Goal: Find specific fact

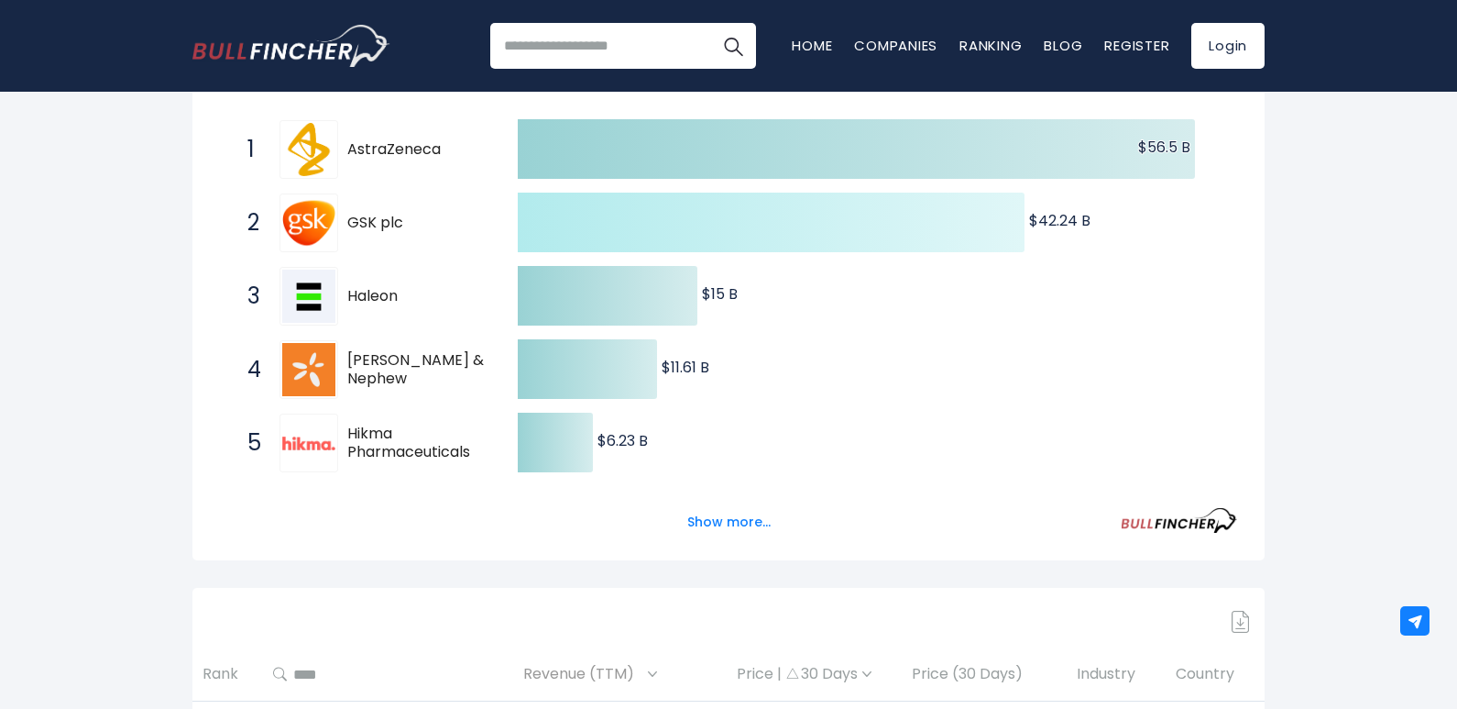
scroll to position [367, 0]
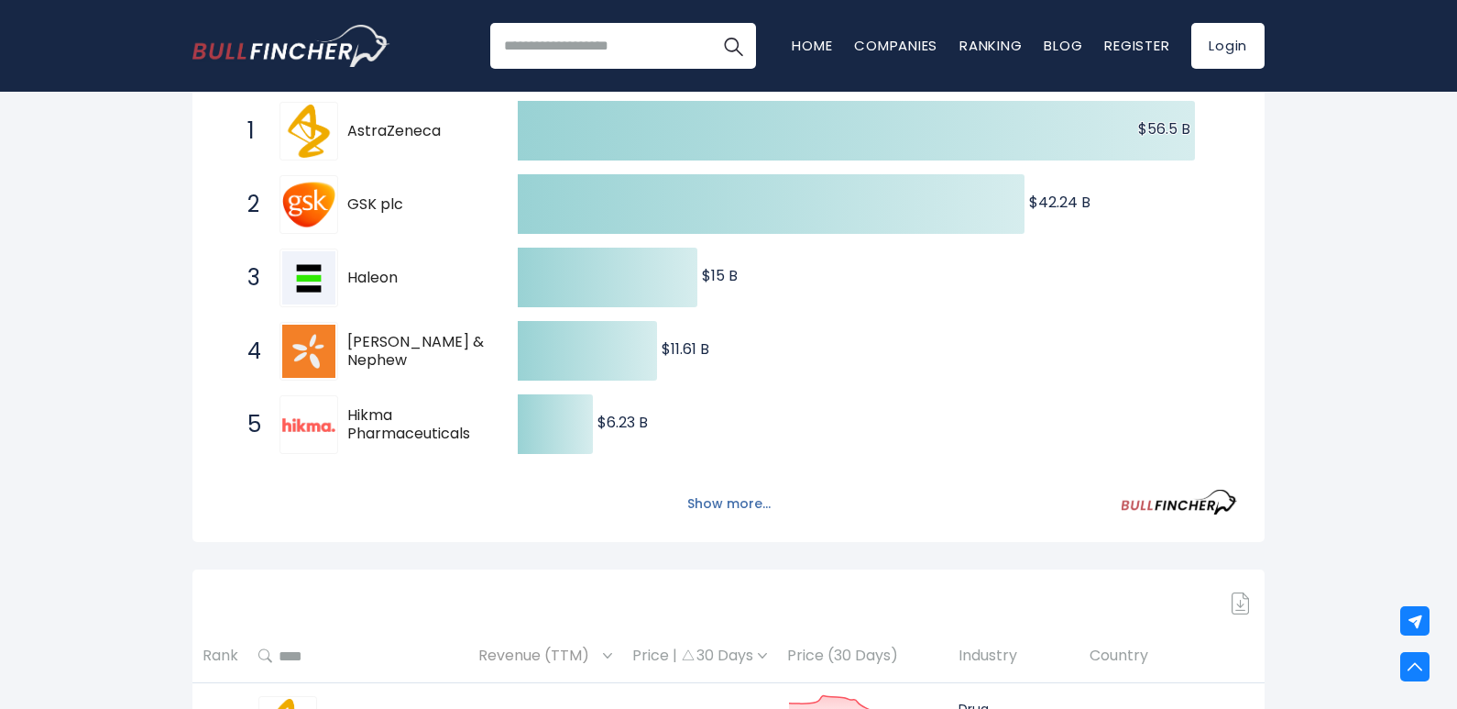
click at [723, 508] on button "Show more..." at bounding box center [728, 504] width 105 height 30
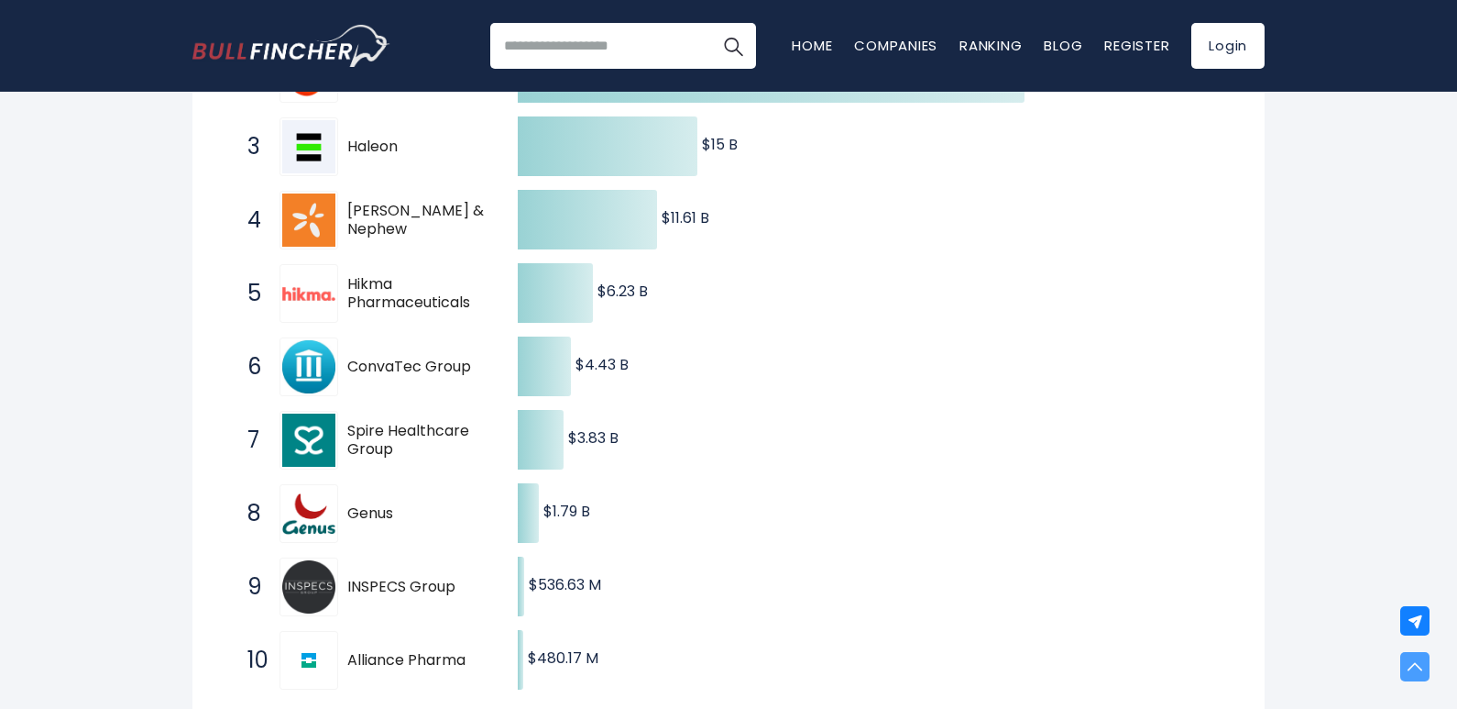
scroll to position [183, 0]
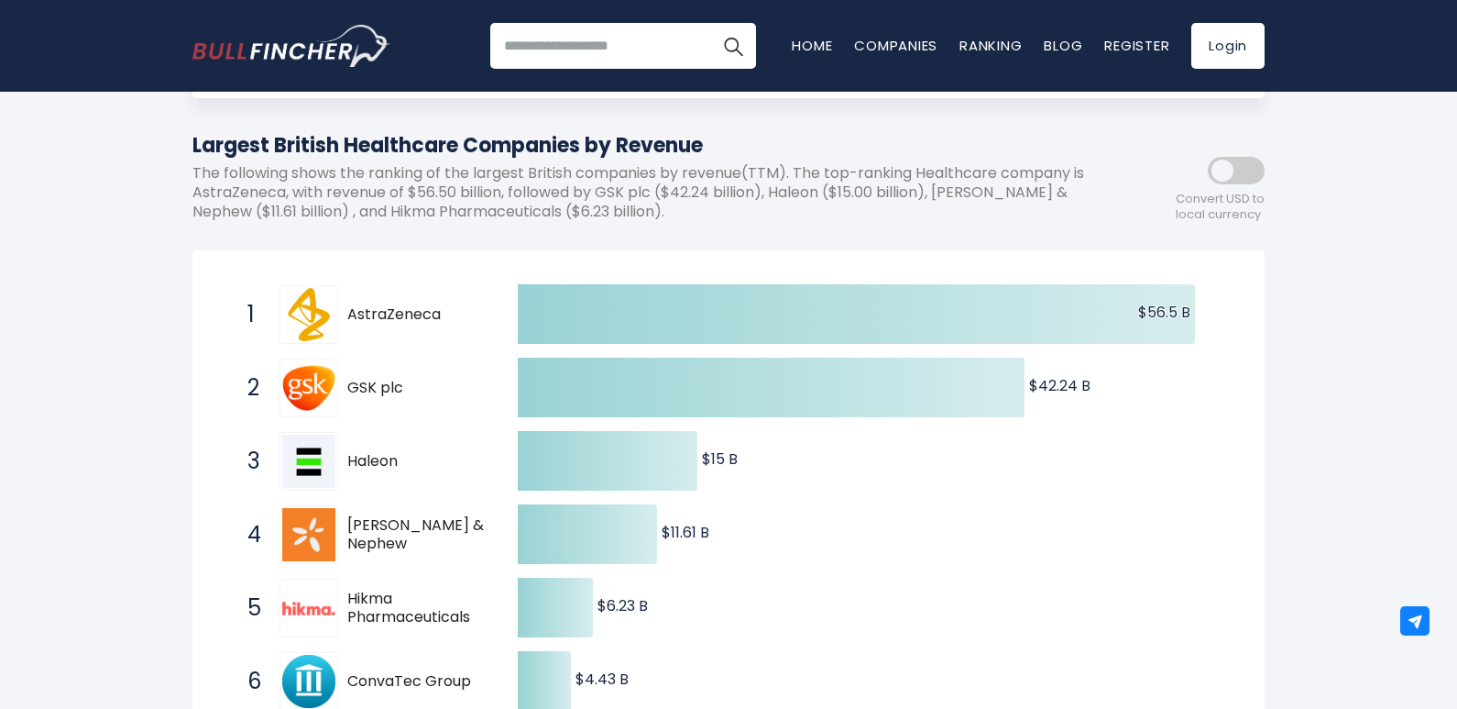
drag, startPoint x: 451, startPoint y: 314, endPoint x: 340, endPoint y: 306, distance: 111.2
click at [340, 306] on div "1 AstraZeneca AZN" at bounding box center [361, 314] width 247 height 59
drag, startPoint x: 346, startPoint y: 309, endPoint x: 395, endPoint y: 305, distance: 49.6
click at [395, 305] on div "1 AstraZeneca AZN" at bounding box center [361, 314] width 247 height 59
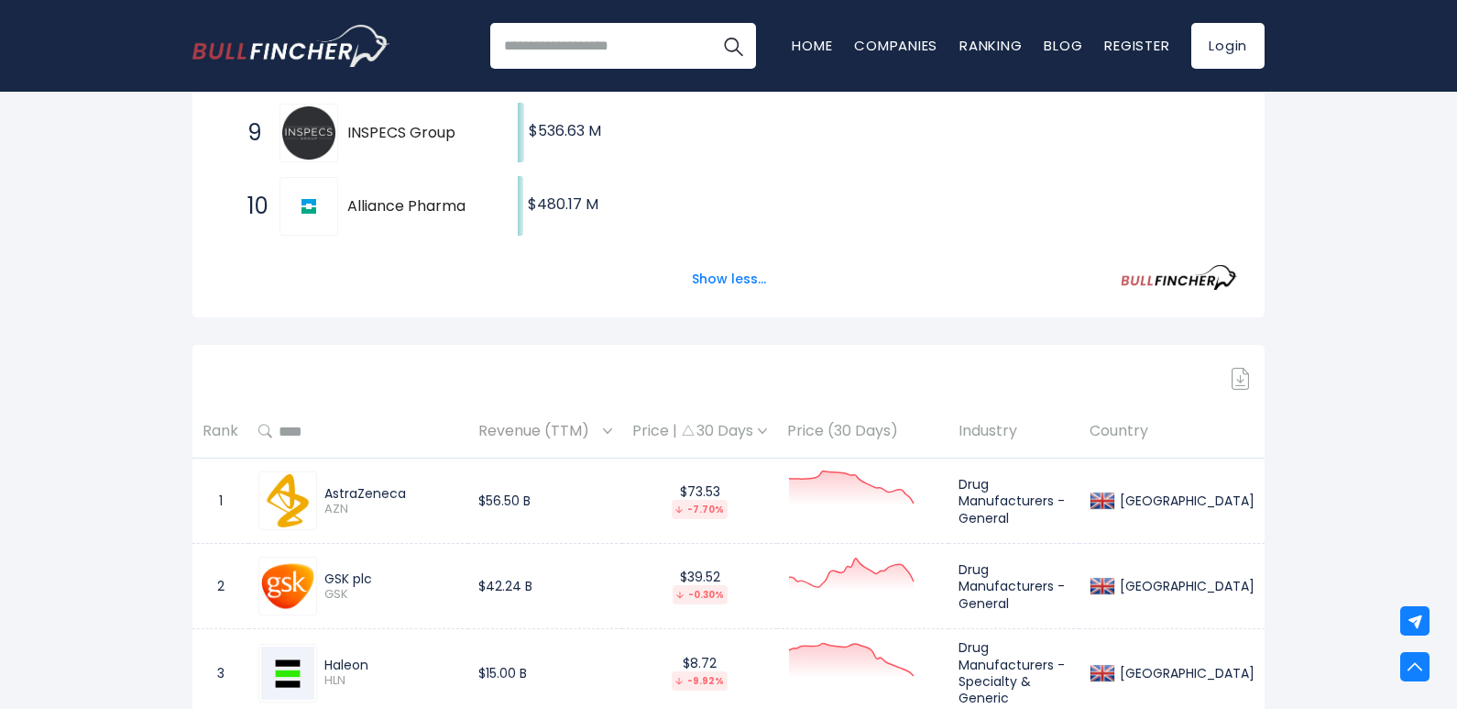
scroll to position [1008, 0]
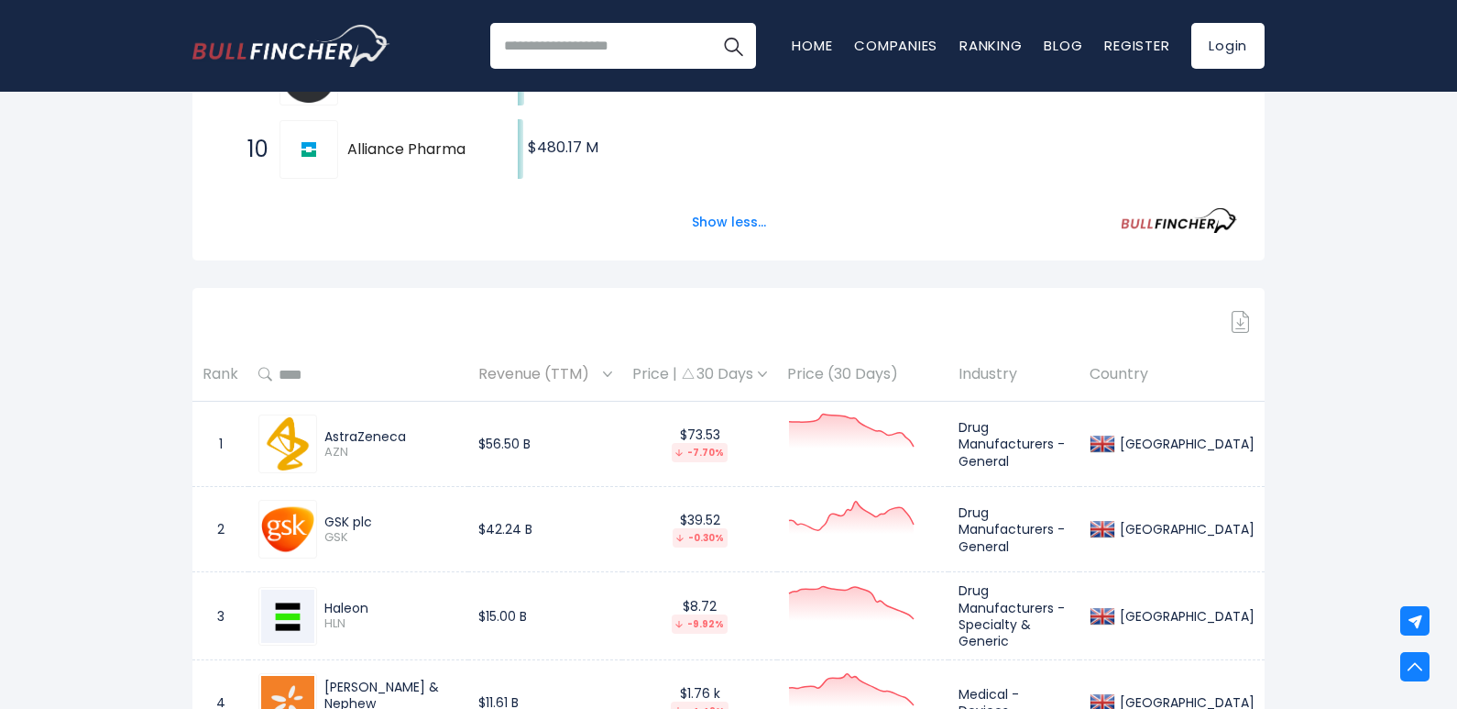
drag, startPoint x: 405, startPoint y: 430, endPoint x: 313, endPoint y: 427, distance: 92.6
click at [313, 427] on div "AstraZeneca AZN" at bounding box center [358, 443] width 200 height 59
copy div "AstraZeneca"
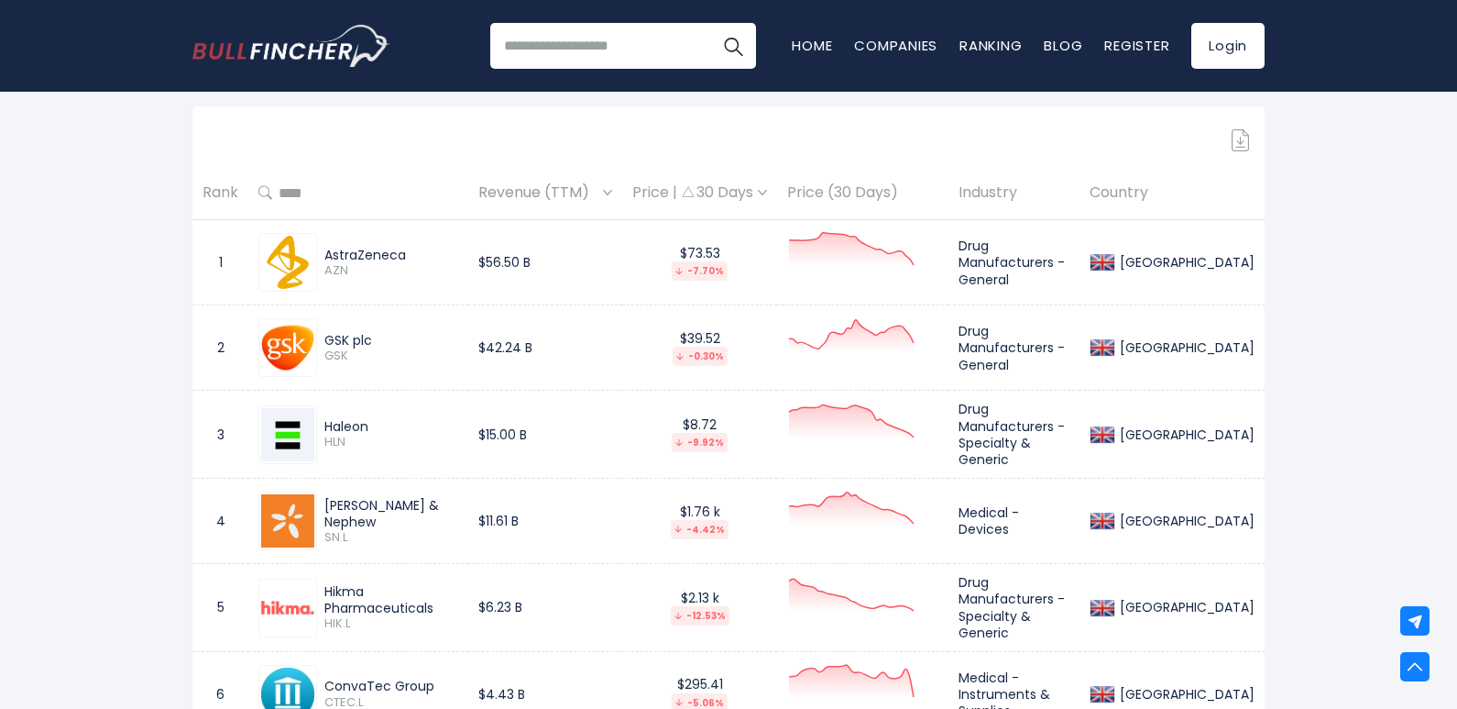
scroll to position [1192, 0]
drag, startPoint x: 408, startPoint y: 335, endPoint x: 326, endPoint y: 343, distance: 82.0
click at [326, 343] on div "GSK plc" at bounding box center [391, 338] width 134 height 16
copy div "GSK plc"
drag, startPoint x: 548, startPoint y: 343, endPoint x: 488, endPoint y: 345, distance: 60.5
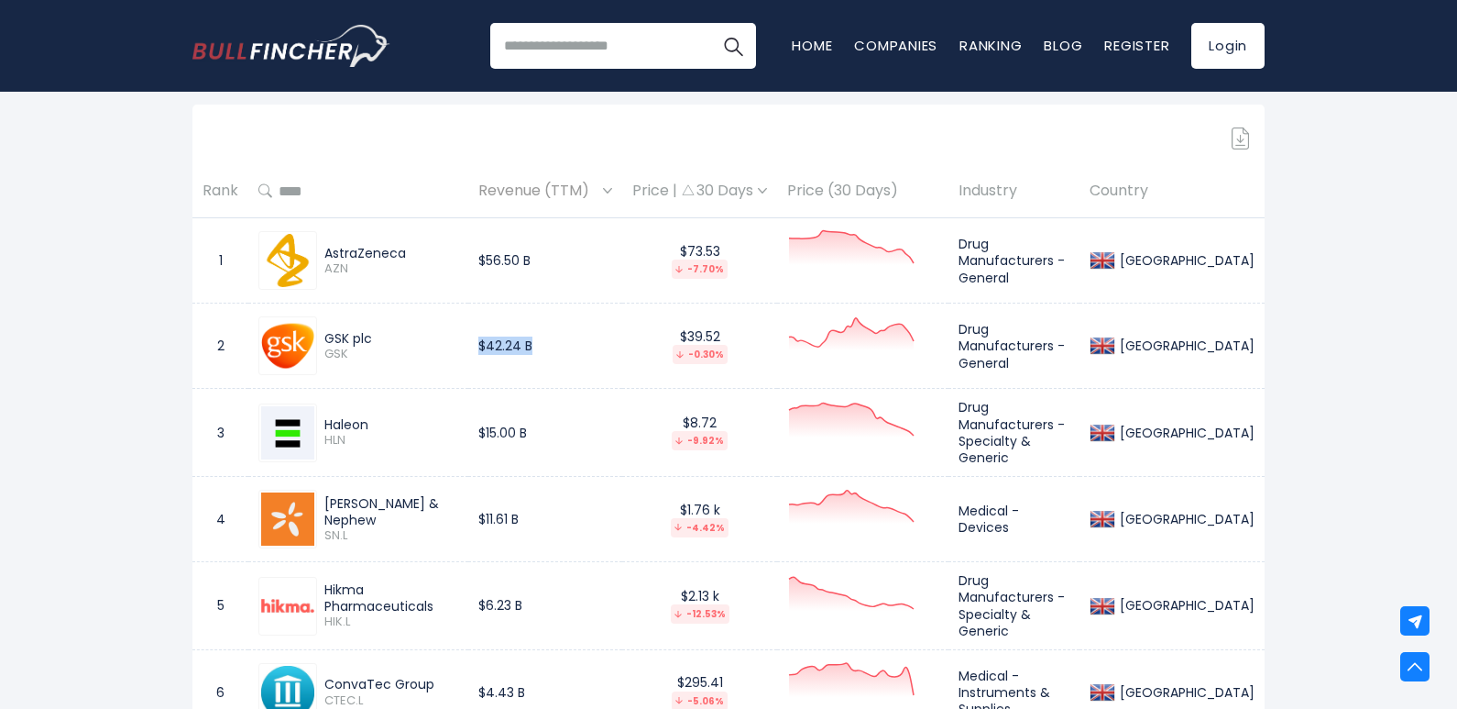
click at [488, 345] on td "$42.24 B" at bounding box center [545, 345] width 154 height 85
copy td "$42.24 B"
